Goal: Task Accomplishment & Management: Complete application form

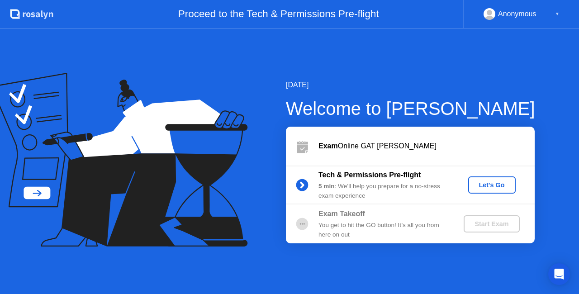
click at [481, 185] on div "Let's Go" at bounding box center [492, 184] width 40 height 7
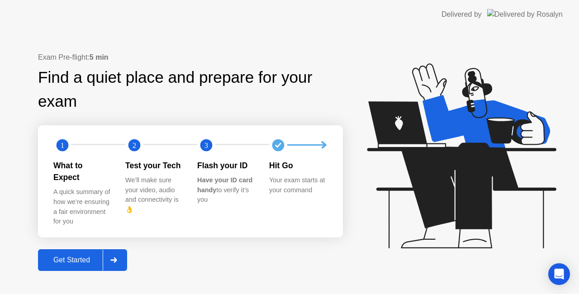
click at [114, 257] on icon at bounding box center [113, 259] width 7 height 5
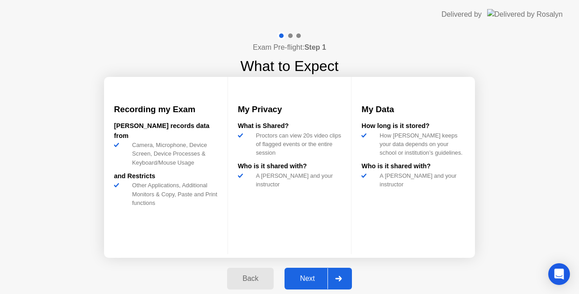
click at [324, 275] on div "Next" at bounding box center [307, 279] width 40 height 8
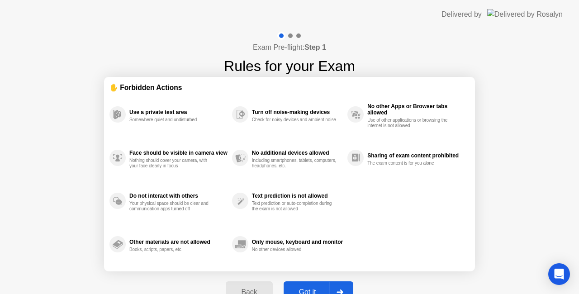
click at [335, 285] on div at bounding box center [340, 292] width 22 height 21
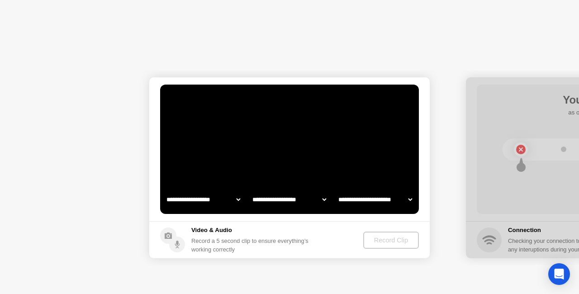
select select "**********"
select select "*******"
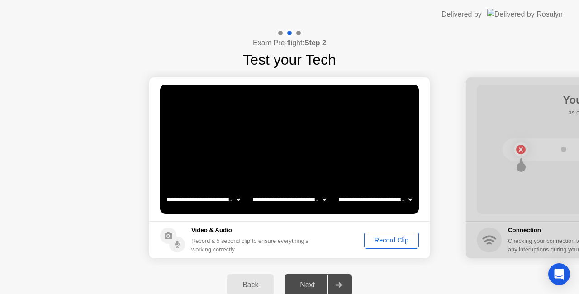
click at [382, 275] on div "Back Next" at bounding box center [289, 285] width 579 height 40
click at [386, 243] on div "Record Clip" at bounding box center [391, 240] width 48 height 7
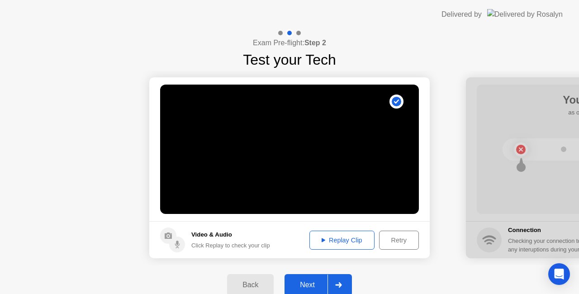
click at [336, 285] on icon at bounding box center [338, 284] width 7 height 5
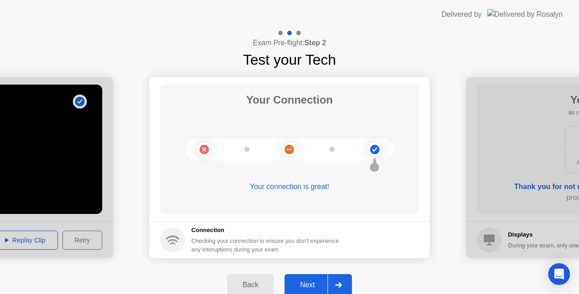
click at [324, 274] on button "Next" at bounding box center [318, 285] width 67 height 22
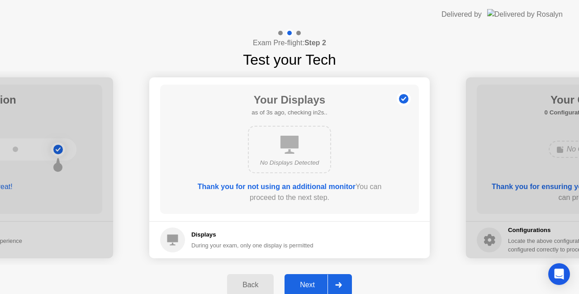
click at [335, 282] on div at bounding box center [339, 285] width 22 height 21
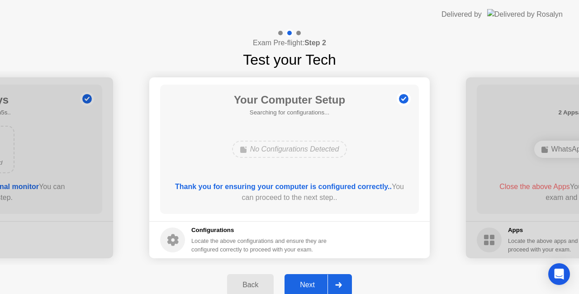
click at [342, 280] on div at bounding box center [339, 285] width 22 height 21
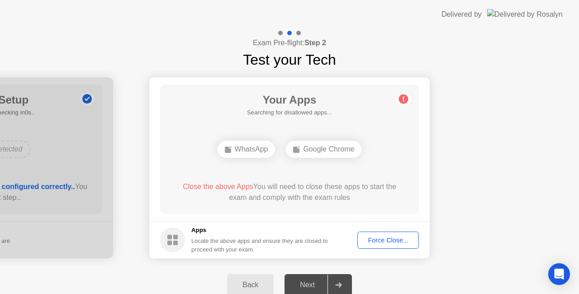
click at [373, 237] on div "Force Close..." at bounding box center [388, 240] width 55 height 7
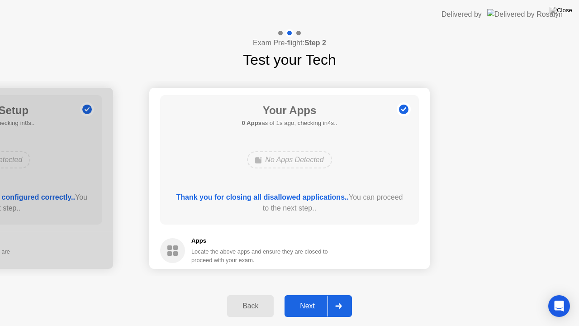
drag, startPoint x: 486, startPoint y: 198, endPoint x: 324, endPoint y: 303, distance: 193.4
click at [324, 294] on div "**********" at bounding box center [289, 177] width 579 height 297
click at [324, 294] on div "Next" at bounding box center [307, 306] width 40 height 8
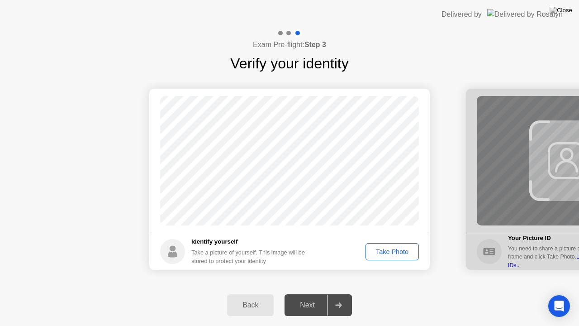
click at [394, 250] on div "Take Photo" at bounding box center [392, 251] width 47 height 7
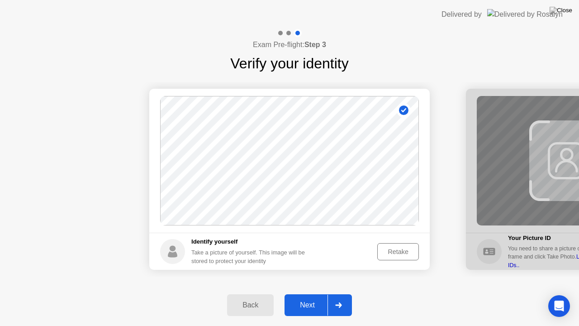
click at [339, 294] on div at bounding box center [339, 305] width 22 height 21
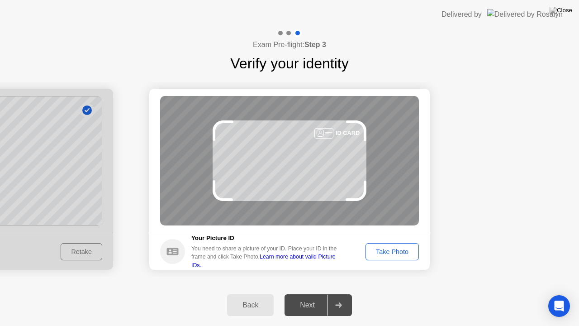
click at [385, 245] on button "Take Photo" at bounding box center [392, 251] width 53 height 17
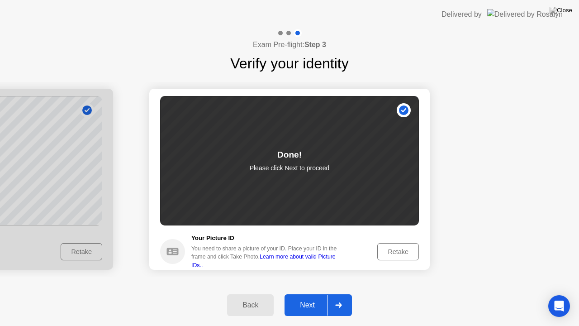
click at [338, 294] on div at bounding box center [339, 305] width 22 height 21
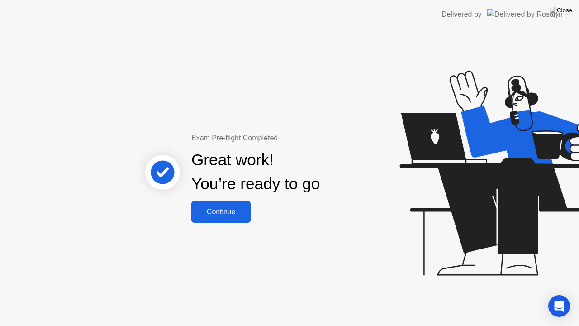
click at [227, 213] on div "Continue" at bounding box center [221, 212] width 54 height 8
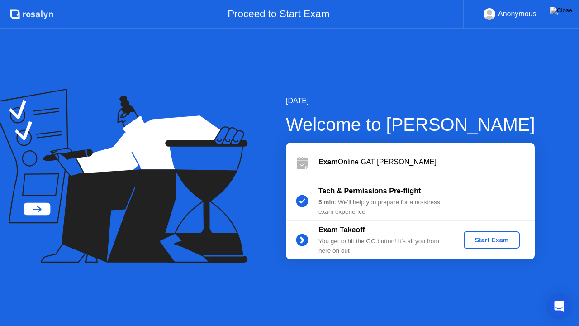
click at [481, 239] on div "Start Exam" at bounding box center [491, 239] width 48 height 7
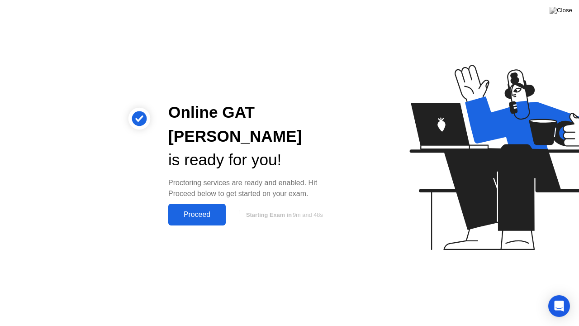
click at [201, 210] on div "Proceed" at bounding box center [197, 214] width 52 height 8
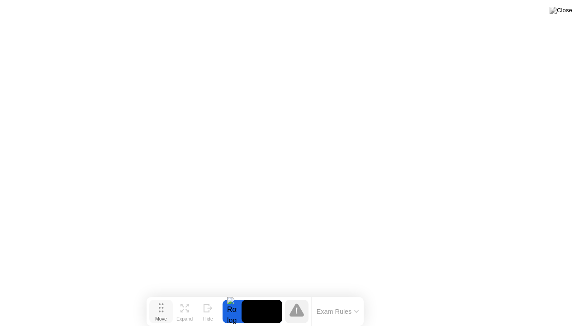
drag, startPoint x: 193, startPoint y: 312, endPoint x: 158, endPoint y: 316, distance: 34.7
click at [158, 294] on button "Move" at bounding box center [161, 312] width 24 height 24
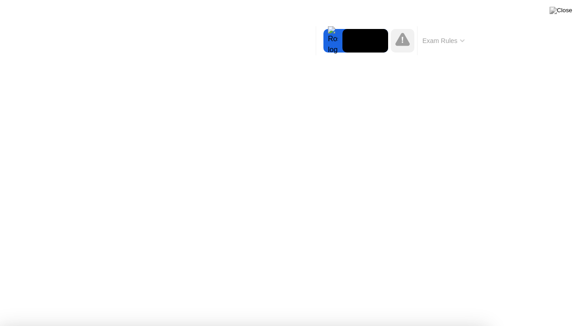
click at [548, 294] on div at bounding box center [289, 326] width 579 height 0
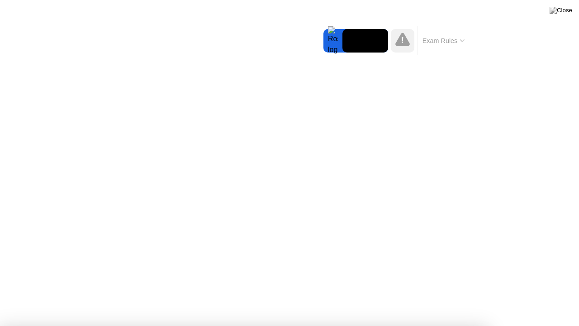
click at [548, 294] on div at bounding box center [289, 326] width 579 height 0
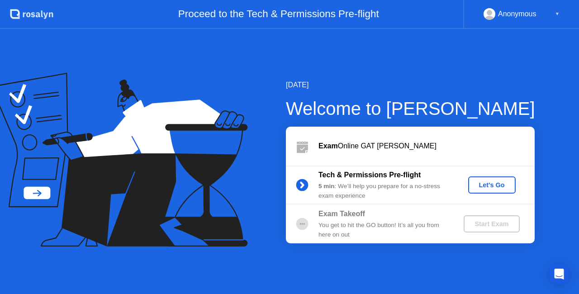
click at [491, 185] on div "Let's Go" at bounding box center [492, 184] width 40 height 7
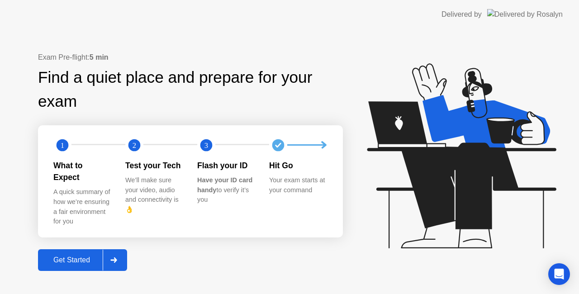
click at [114, 251] on div at bounding box center [114, 260] width 22 height 21
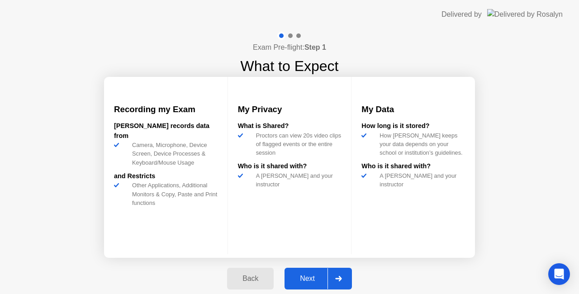
click at [338, 272] on div at bounding box center [339, 278] width 22 height 21
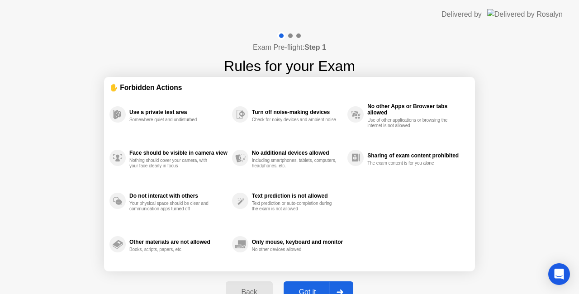
click at [333, 284] on div at bounding box center [340, 292] width 22 height 21
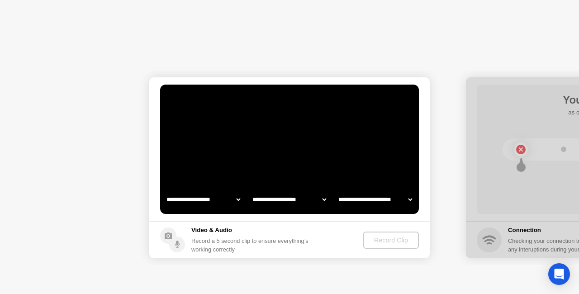
select select "**********"
select select "*******"
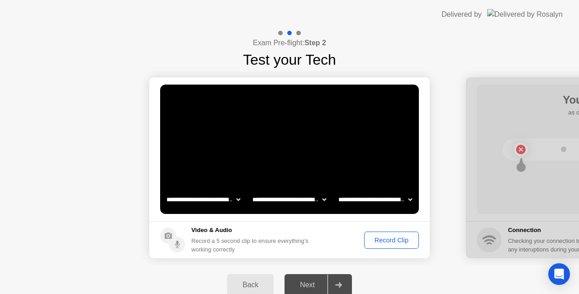
click at [386, 234] on button "Record Clip" at bounding box center [391, 240] width 55 height 17
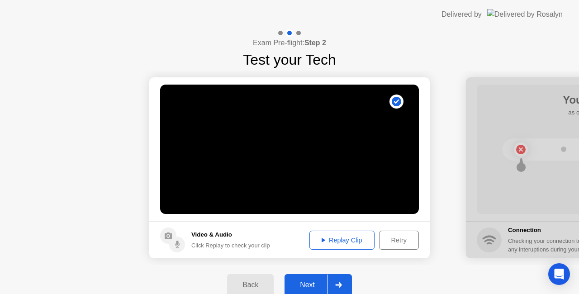
click at [343, 278] on div at bounding box center [339, 285] width 22 height 21
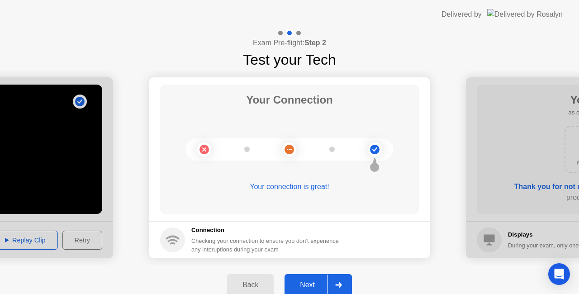
click at [332, 281] on div at bounding box center [339, 285] width 22 height 21
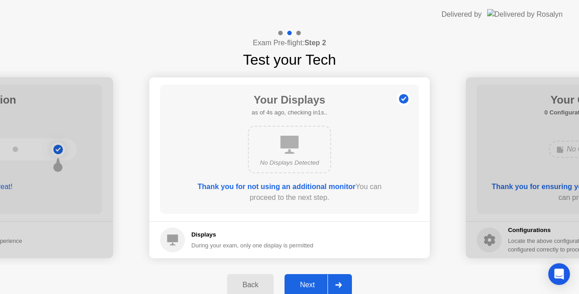
click at [342, 277] on div at bounding box center [339, 285] width 22 height 21
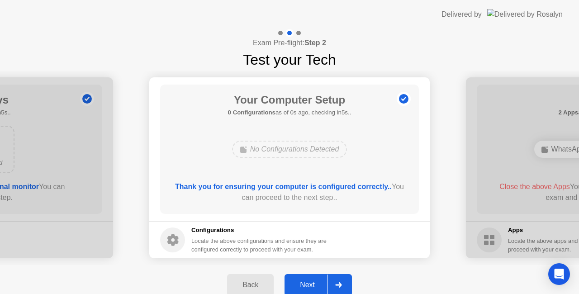
click at [342, 277] on div at bounding box center [339, 285] width 22 height 21
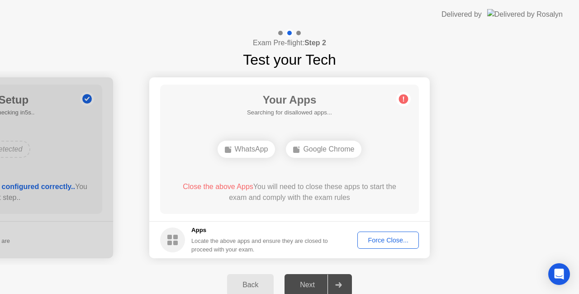
click at [388, 242] on div "Force Close..." at bounding box center [388, 240] width 55 height 7
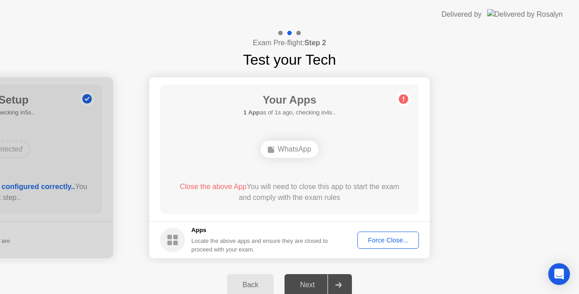
click at [379, 237] on div "Force Close..." at bounding box center [388, 240] width 55 height 7
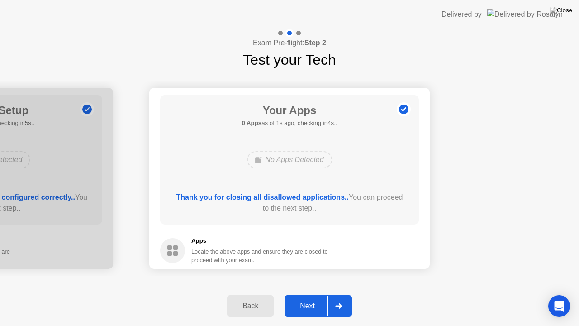
click at [338, 294] on div at bounding box center [339, 306] width 22 height 21
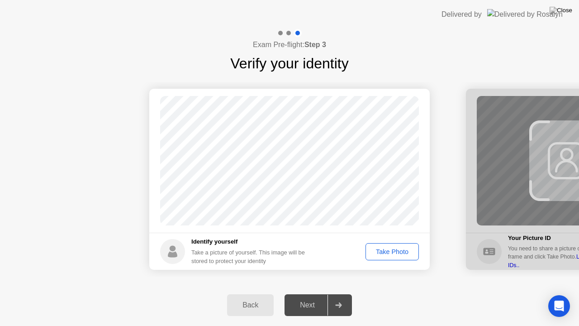
click at [392, 254] on div "Take Photo" at bounding box center [392, 251] width 47 height 7
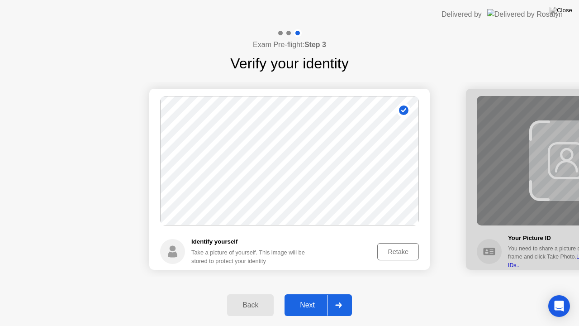
click at [320, 294] on div "Next" at bounding box center [307, 305] width 40 height 8
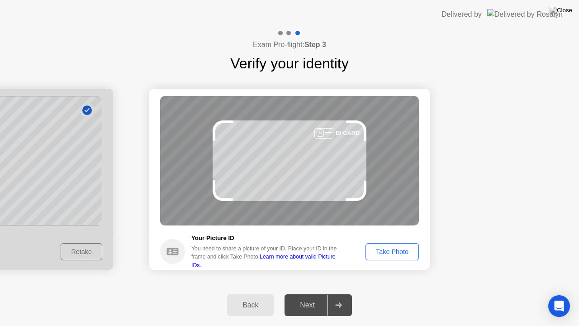
click at [396, 251] on div "Take Photo" at bounding box center [392, 251] width 47 height 7
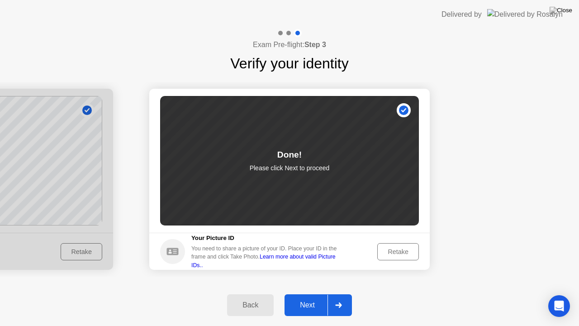
click at [344, 294] on div at bounding box center [339, 305] width 22 height 21
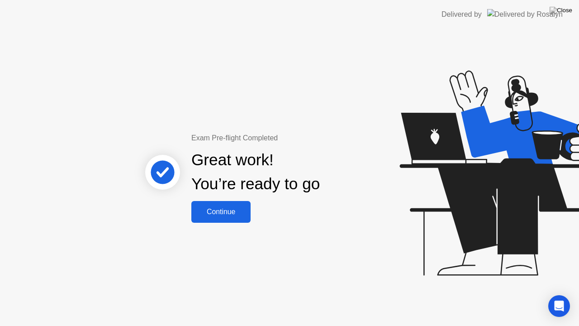
drag, startPoint x: 223, startPoint y: 221, endPoint x: 237, endPoint y: 214, distance: 15.8
click at [237, 214] on button "Continue" at bounding box center [220, 212] width 59 height 22
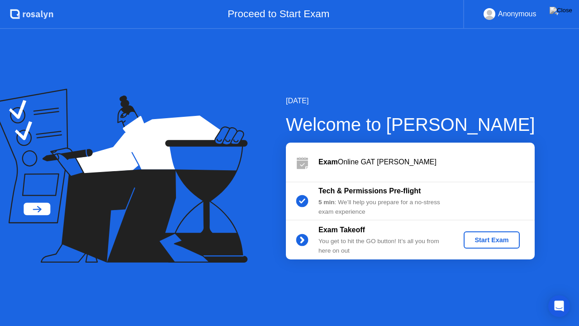
click at [479, 239] on div "Start Exam" at bounding box center [491, 239] width 48 height 7
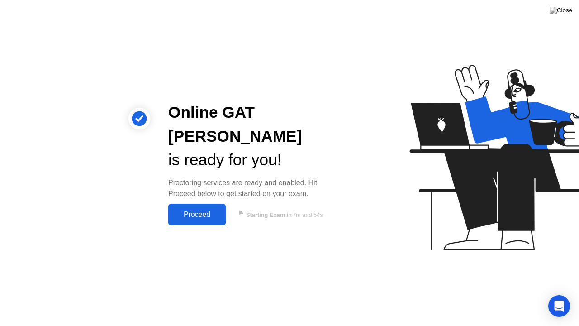
click at [198, 210] on div "Proceed" at bounding box center [197, 214] width 52 height 8
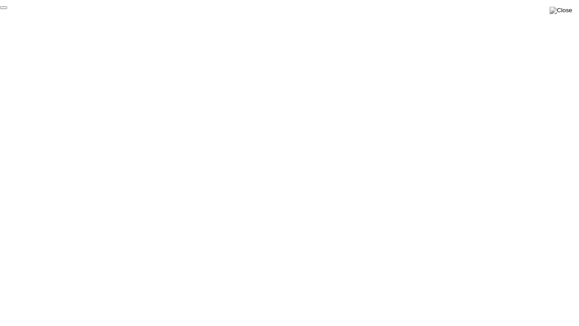
click div "End Proctoring Session"
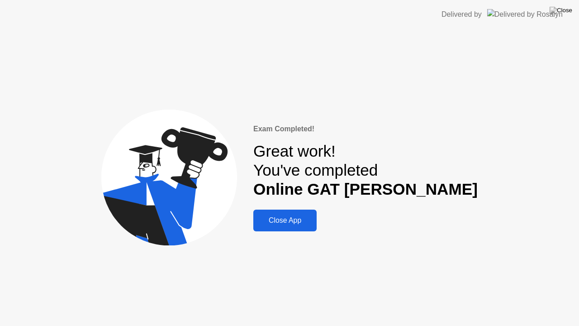
click at [314, 222] on div "Close App" at bounding box center [285, 220] width 58 height 8
